Goal: Task Accomplishment & Management: Use online tool/utility

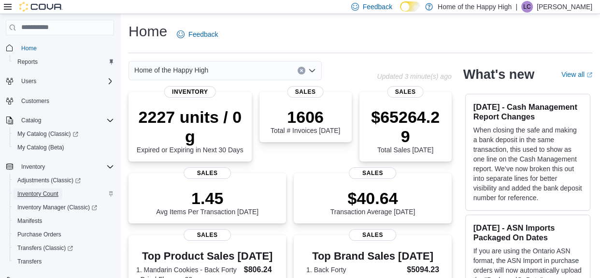
click at [44, 197] on span "Inventory Count" at bounding box center [37, 194] width 41 height 12
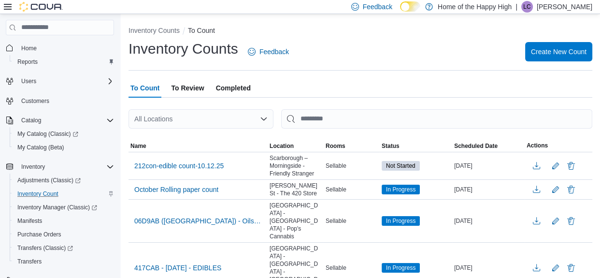
click at [193, 115] on div "All Locations" at bounding box center [200, 118] width 145 height 19
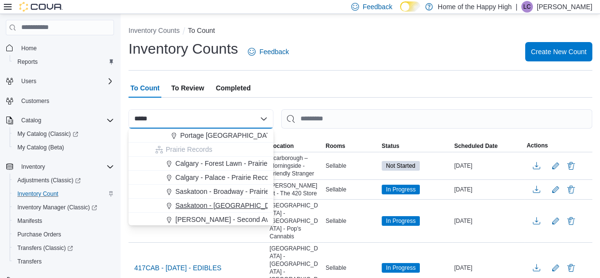
type input "*****"
click at [234, 203] on span "Saskatoon - Stonebridge - Prairie Records" at bounding box center [255, 205] width 161 height 10
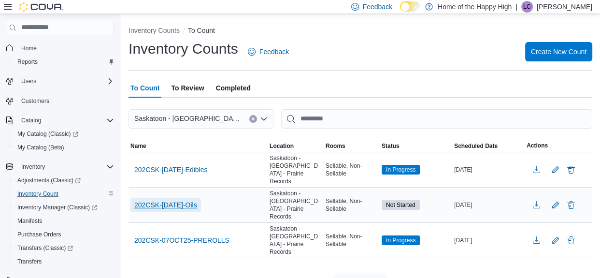
click at [197, 200] on span "202CSK-12October2025-Oils" at bounding box center [165, 205] width 63 height 10
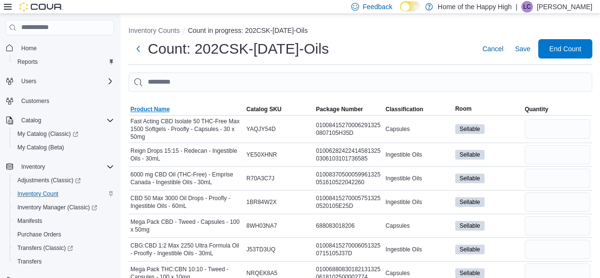
click at [162, 108] on span "Product Name" at bounding box center [149, 109] width 39 height 8
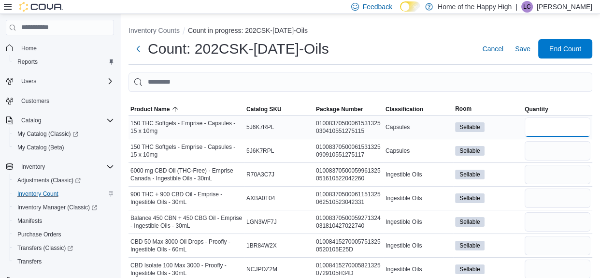
click at [541, 121] on input "number" at bounding box center [557, 126] width 66 height 19
click at [538, 148] on input "number" at bounding box center [557, 150] width 66 height 19
type input "*"
click at [558, 197] on input "number" at bounding box center [557, 197] width 66 height 19
type input "*"
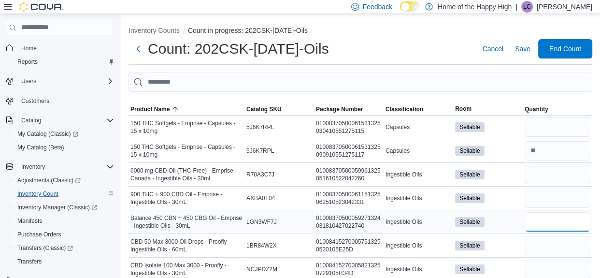
click at [538, 214] on input "number" at bounding box center [557, 221] width 66 height 19
type input "*"
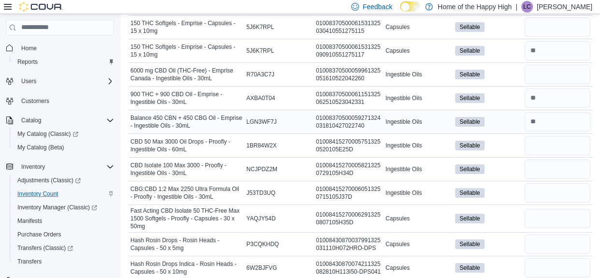
scroll to position [101, 0]
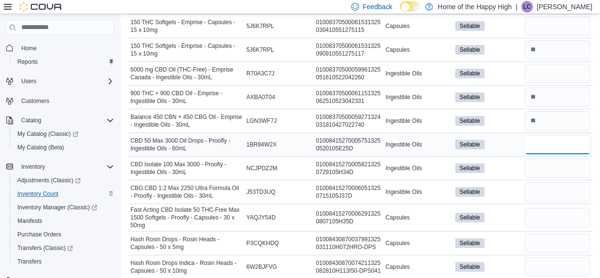
click at [555, 146] on input "number" at bounding box center [557, 144] width 66 height 19
click at [535, 196] on input "number" at bounding box center [557, 191] width 66 height 19
type input "*"
click at [535, 140] on input "number" at bounding box center [557, 144] width 66 height 19
type input "*"
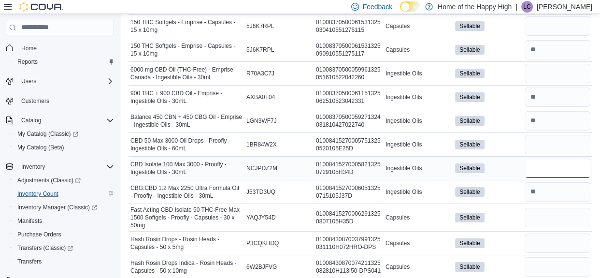
click at [543, 165] on input "number" at bounding box center [557, 167] width 66 height 19
type input "*"
click at [554, 216] on input "number" at bounding box center [557, 217] width 66 height 19
type input "*"
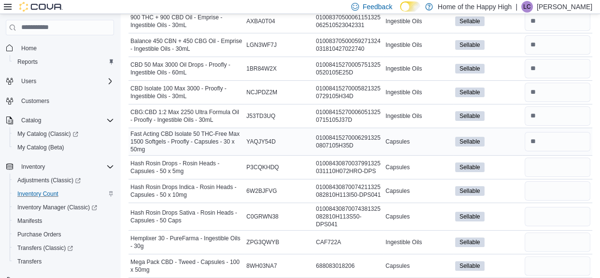
scroll to position [182, 0]
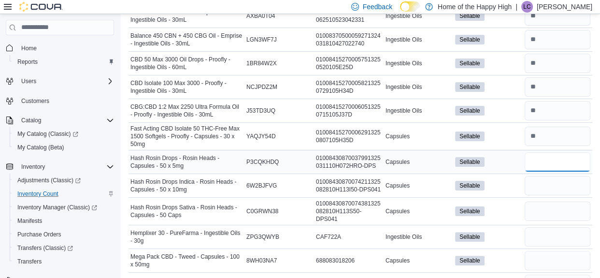
click at [534, 167] on input "number" at bounding box center [557, 161] width 66 height 19
type input "*"
click at [560, 186] on input "number" at bounding box center [557, 185] width 66 height 19
type input "*"
click at [535, 211] on input "number" at bounding box center [557, 210] width 66 height 19
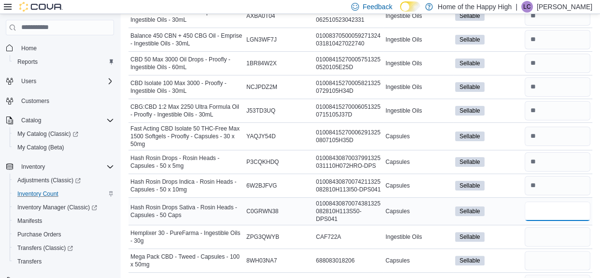
type input "*"
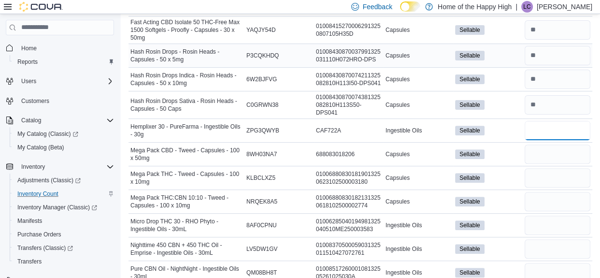
scroll to position [289, 0]
type input "*"
click at [541, 153] on input "number" at bounding box center [557, 153] width 66 height 19
type input "*"
click at [547, 172] on input "number" at bounding box center [557, 176] width 66 height 19
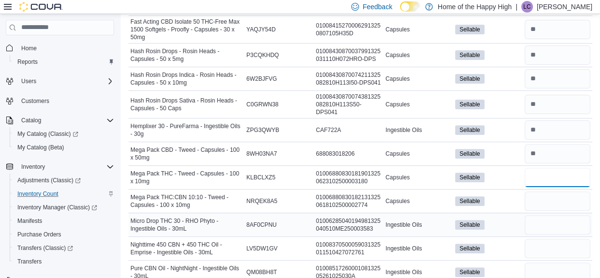
type input "*"
click at [535, 215] on input "number" at bounding box center [557, 224] width 66 height 19
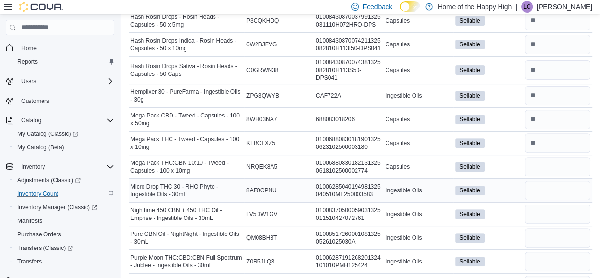
scroll to position [324, 0]
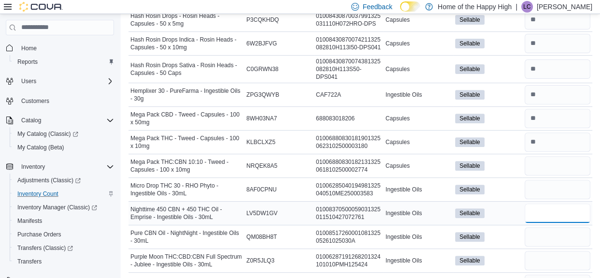
click at [534, 210] on input "number" at bounding box center [557, 212] width 66 height 19
type input "*"
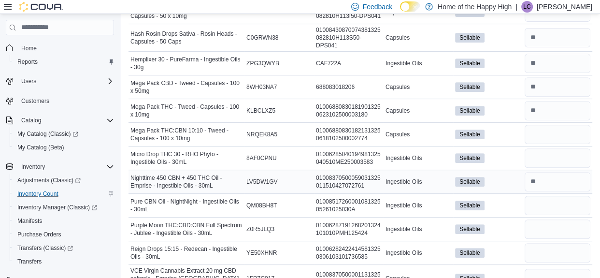
scroll to position [372, 0]
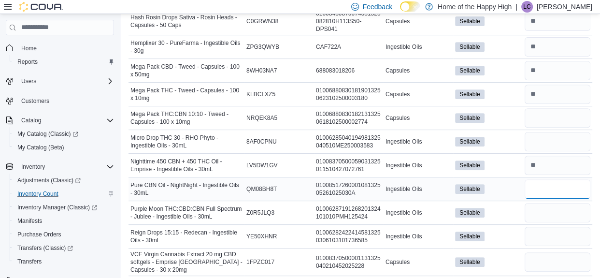
click at [535, 184] on input "number" at bounding box center [557, 188] width 66 height 19
type input "*"
click at [536, 203] on input "number" at bounding box center [557, 212] width 66 height 19
type input "*"
click at [533, 228] on input "number" at bounding box center [557, 235] width 66 height 19
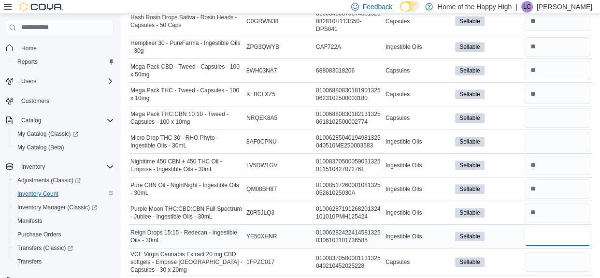
click at [536, 229] on input "number" at bounding box center [557, 235] width 66 height 19
type input "*"
click at [533, 253] on input "number" at bounding box center [557, 261] width 66 height 19
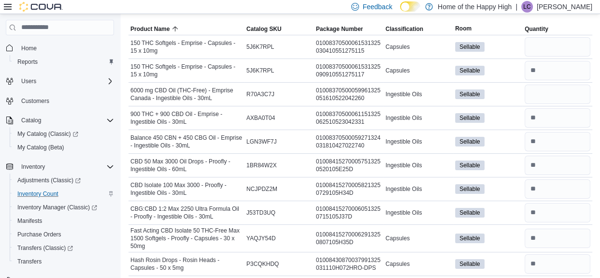
scroll to position [78, 0]
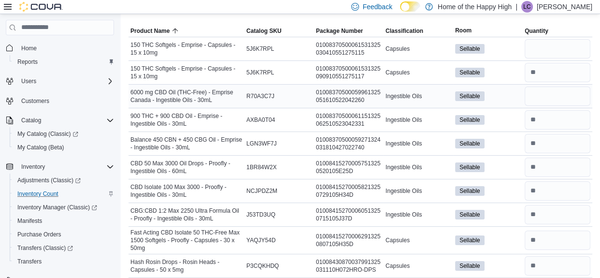
type input "*"
click at [538, 101] on input "number" at bounding box center [557, 95] width 66 height 19
type input "*"
click at [544, 48] on input "number" at bounding box center [557, 48] width 66 height 19
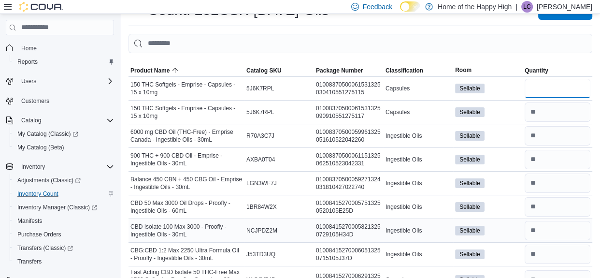
scroll to position [0, 0]
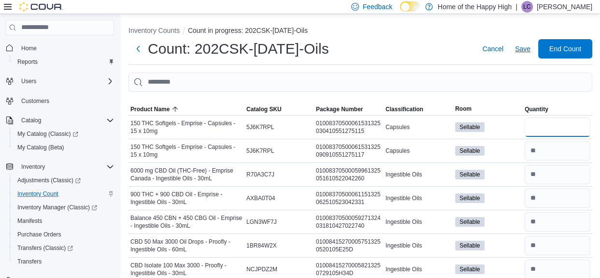
type input "*"
click at [523, 48] on span "Save" at bounding box center [522, 49] width 15 height 10
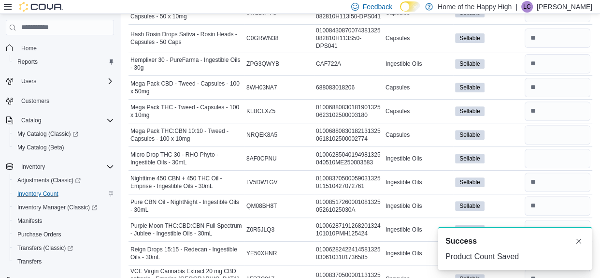
scroll to position [372, 0]
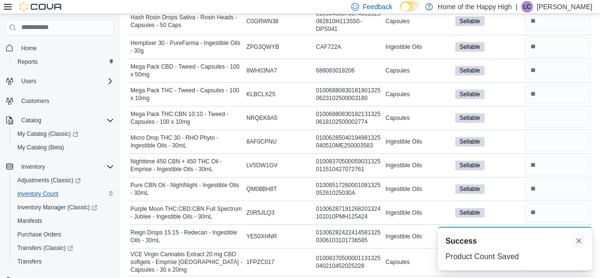
click at [577, 241] on button "Dismiss toast" at bounding box center [578, 241] width 12 height 12
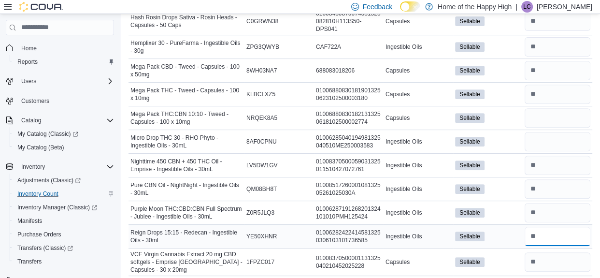
click at [541, 235] on input "number" at bounding box center [557, 235] width 66 height 19
type input "**"
click at [536, 213] on input "number" at bounding box center [557, 212] width 66 height 19
type input "*"
click at [534, 185] on input "number" at bounding box center [557, 188] width 66 height 19
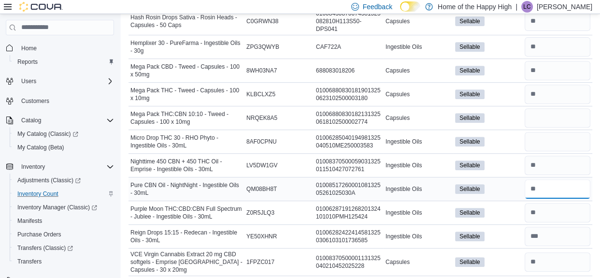
type input "*"
click at [546, 209] on input "number" at bounding box center [557, 212] width 66 height 19
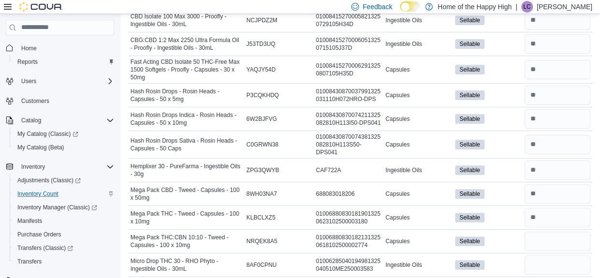
scroll to position [0, 0]
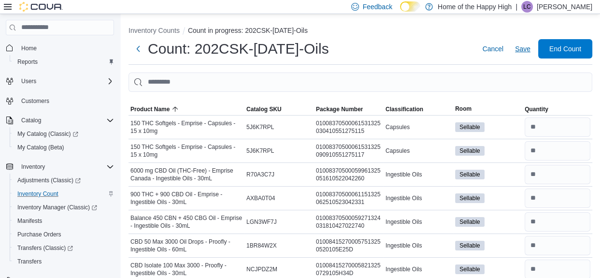
type input "*"
click at [520, 49] on span "Save" at bounding box center [522, 49] width 15 height 10
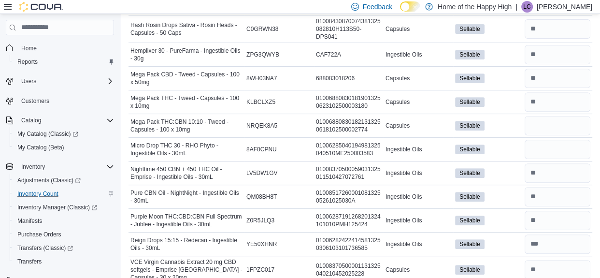
scroll to position [372, 0]
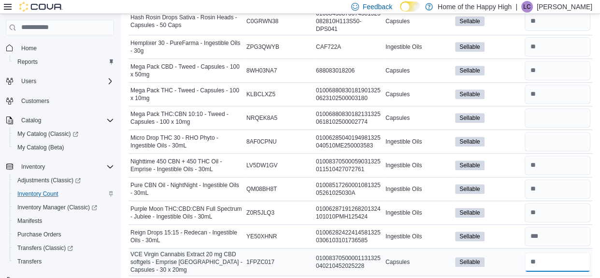
click at [546, 256] on input "number" at bounding box center [557, 261] width 66 height 19
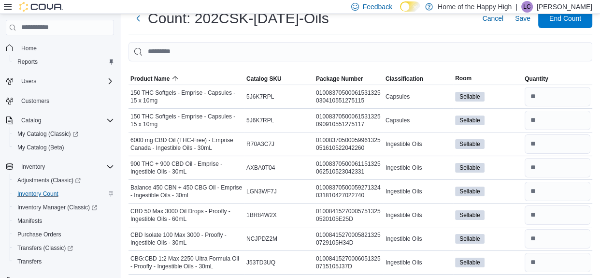
scroll to position [30, 0]
type input "**"
click at [531, 122] on input "number" at bounding box center [557, 120] width 66 height 19
type input "**"
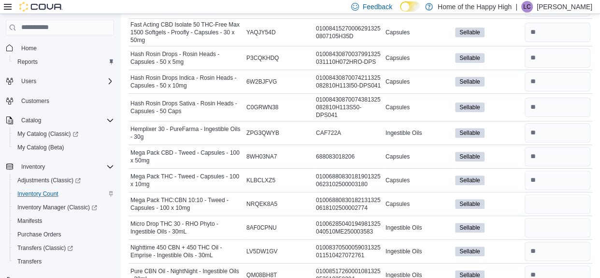
scroll to position [299, 0]
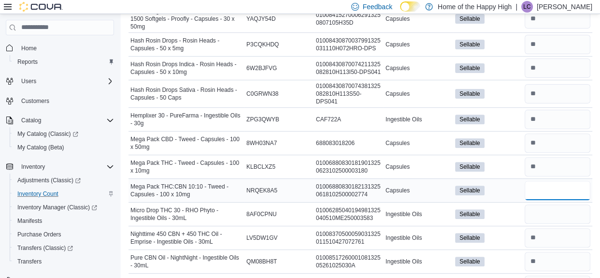
click at [537, 188] on input "number" at bounding box center [557, 190] width 66 height 19
type input "*"
click at [541, 119] on input "number" at bounding box center [557, 119] width 66 height 19
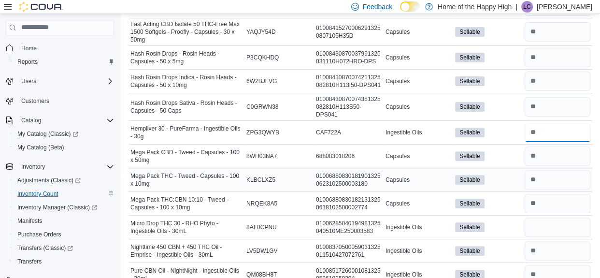
scroll to position [283, 0]
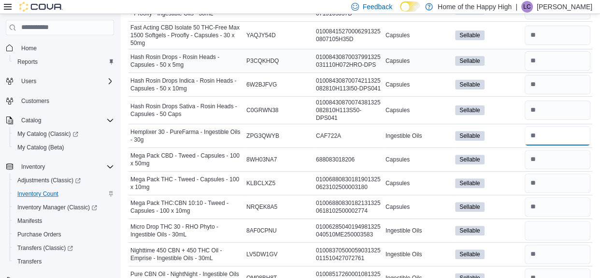
type input "**"
click at [533, 60] on input "number" at bounding box center [557, 60] width 66 height 19
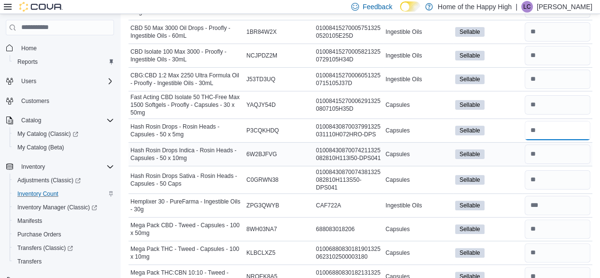
type input "**"
click at [515, 83] on div "Sellable" at bounding box center [488, 79] width 70 height 14
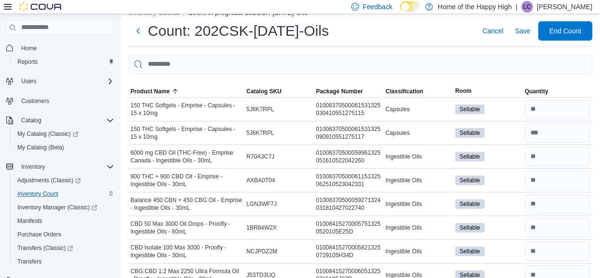
scroll to position [0, 0]
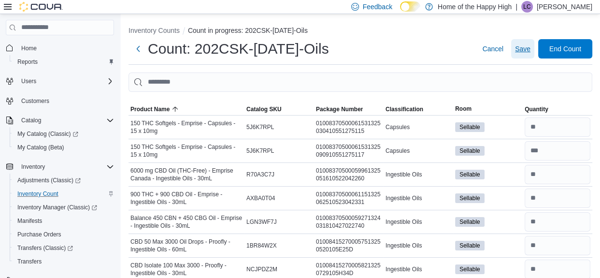
click at [524, 49] on span "Save" at bounding box center [522, 49] width 15 height 10
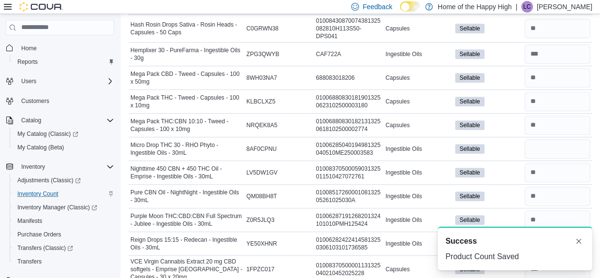
scroll to position [372, 0]
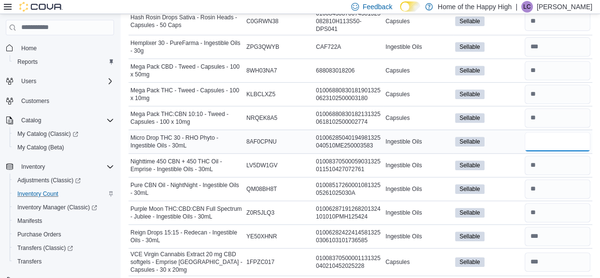
click at [526, 134] on input "number" at bounding box center [557, 141] width 66 height 19
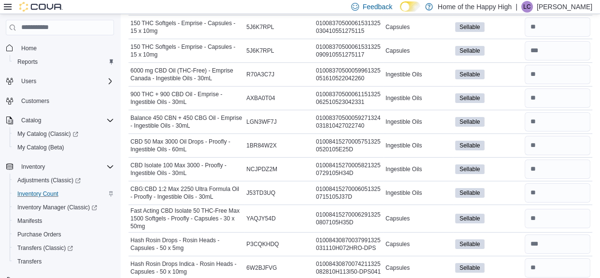
scroll to position [0, 0]
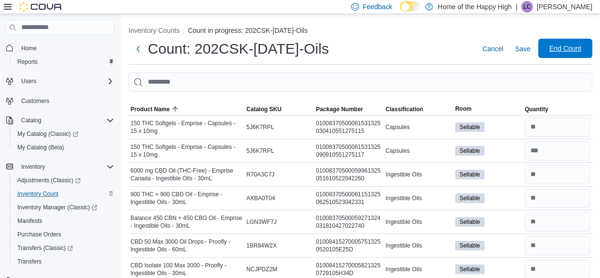
type input "*"
click at [558, 54] on span "End Count" at bounding box center [565, 48] width 42 height 19
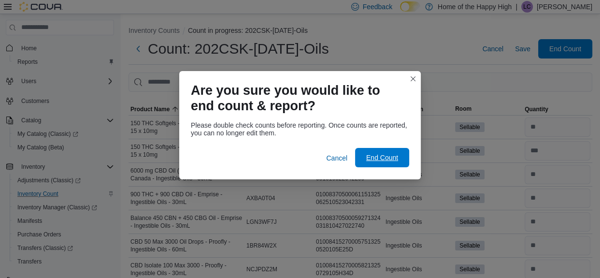
click at [376, 160] on span "End Count" at bounding box center [382, 158] width 32 height 10
